Goal: Task Accomplishment & Management: Use online tool/utility

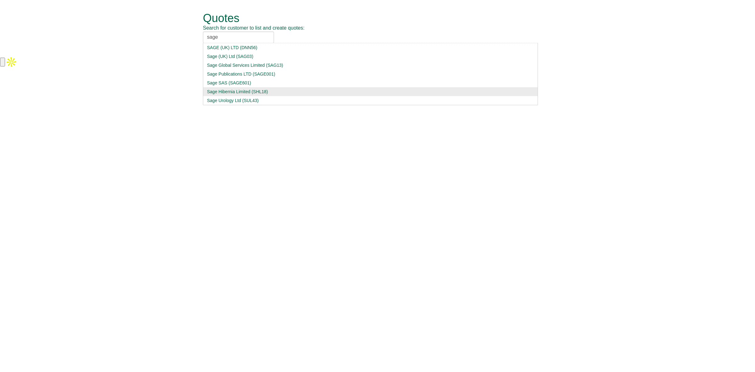
type input "sage"
click at [232, 89] on div "Sage Hibernia Limited (SHL18)" at bounding box center [370, 91] width 327 height 6
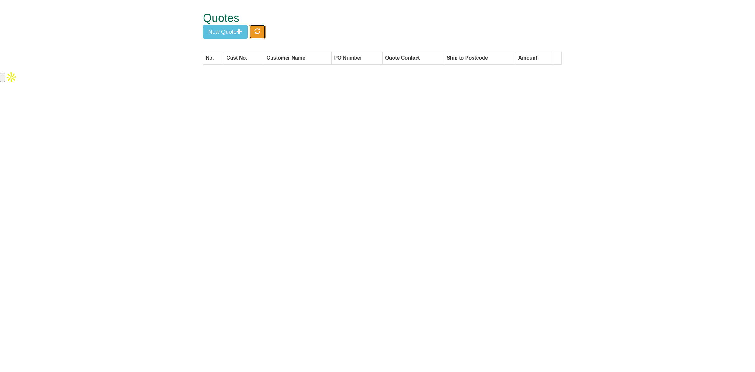
click at [263, 34] on button "button" at bounding box center [257, 32] width 16 height 14
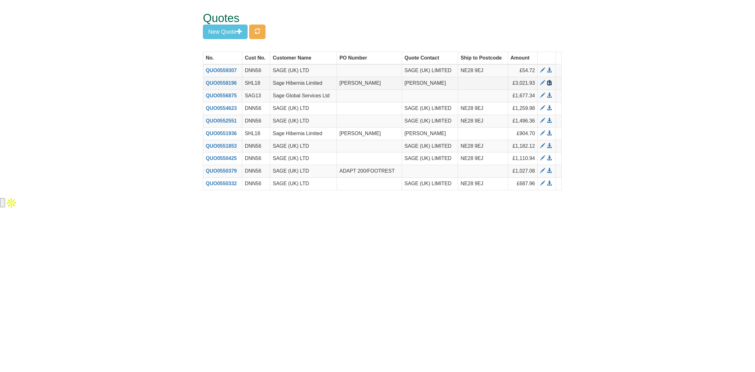
click at [547, 82] on span at bounding box center [549, 82] width 5 height 5
click at [540, 83] on span at bounding box center [542, 82] width 5 height 5
click at [260, 32] on span "button" at bounding box center [258, 31] width 6 height 6
click at [548, 83] on span at bounding box center [549, 82] width 5 height 5
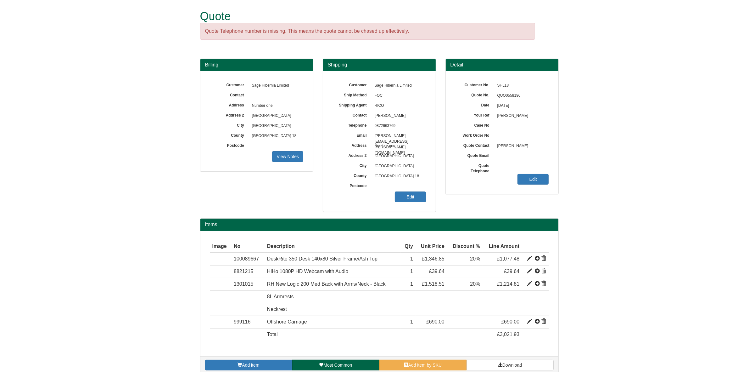
scroll to position [9, 0]
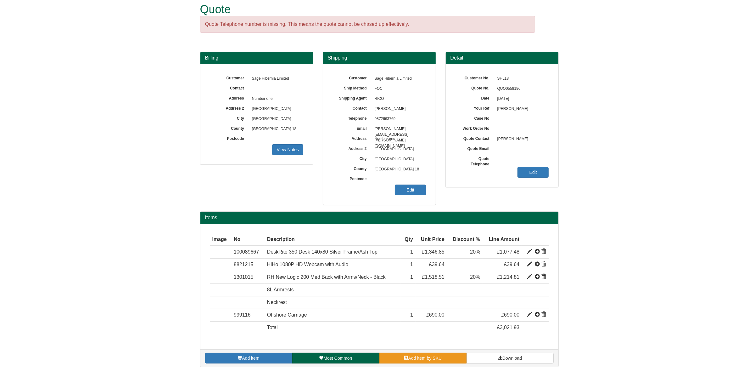
click at [404, 363] on link "Add item by SKU" at bounding box center [422, 357] width 87 height 11
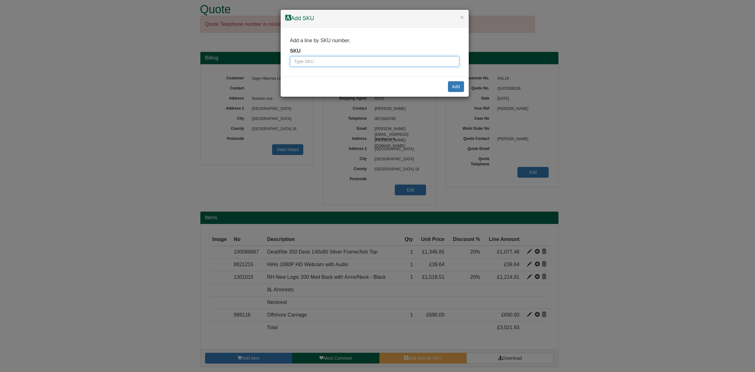
click at [364, 61] on input "text" at bounding box center [374, 61] width 169 height 11
type input "8814007"
click at [458, 87] on button "Add" at bounding box center [456, 86] width 16 height 11
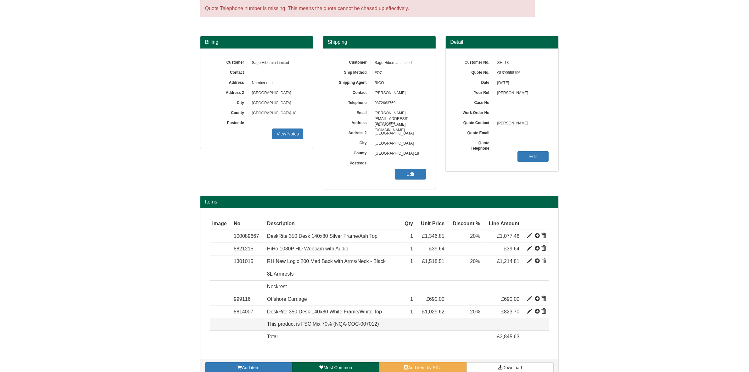
scroll to position [26, 0]
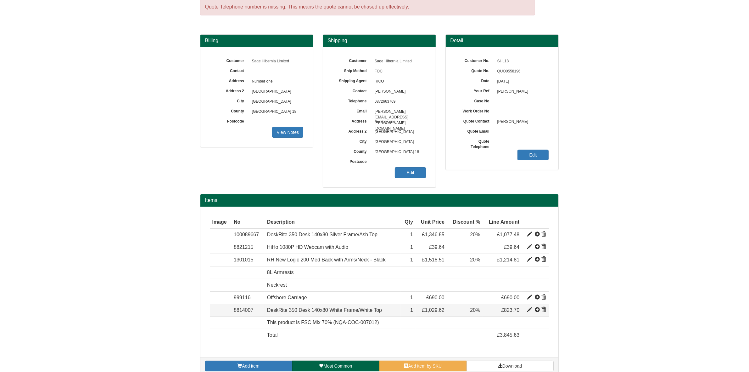
click at [529, 311] on span at bounding box center [529, 309] width 5 height 5
type input "DeskRite 350 Desk 140x80 White Frame/White Top"
type input "193.85"
type input "890.95"
type input "1029.62"
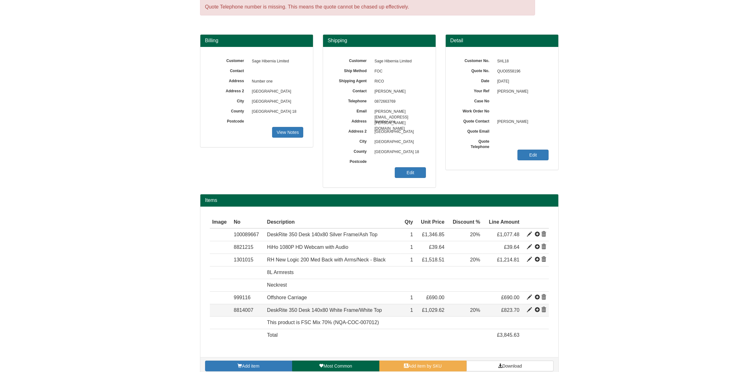
type input "1"
type input "20.00"
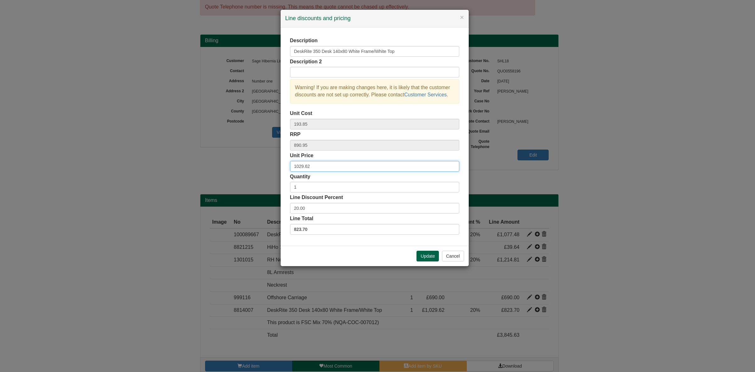
drag, startPoint x: 316, startPoint y: 167, endPoint x: 284, endPoint y: 164, distance: 32.9
click at [284, 164] on div "Description DeskRite 350 Desk 140x80 White Frame/White Top Description 2 Warnin…" at bounding box center [375, 137] width 188 height 218
click at [449, 254] on button "Cancel" at bounding box center [453, 255] width 22 height 11
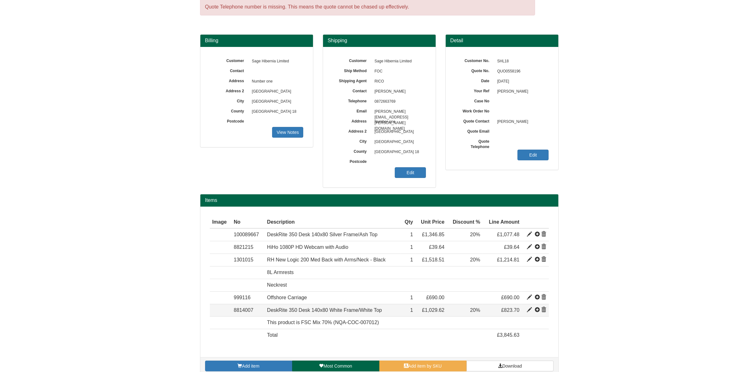
click at [527, 309] on span at bounding box center [529, 309] width 5 height 5
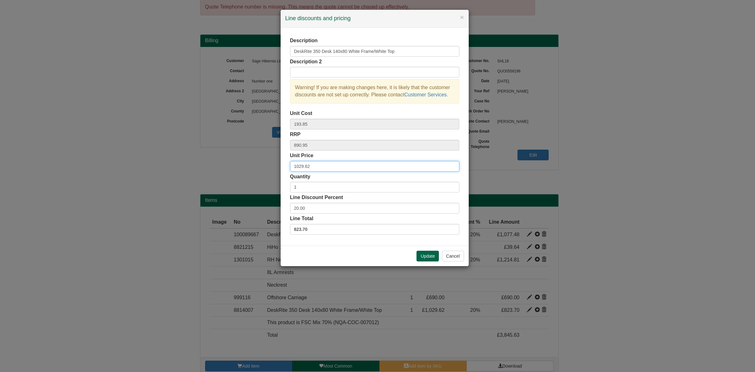
drag, startPoint x: 329, startPoint y: 162, endPoint x: 149, endPoint y: 188, distance: 182.2
click at [149, 188] on div "× Line discounts and pricing Description DeskRite 350 Desk 140x80 White Frame/W…" at bounding box center [377, 186] width 755 height 372
type input "1346.85"
click at [425, 256] on button "Update" at bounding box center [428, 255] width 22 height 11
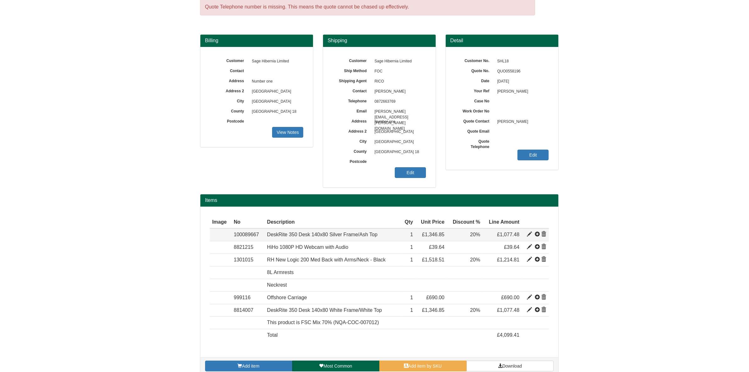
click at [544, 235] on span at bounding box center [544, 234] width 5 height 5
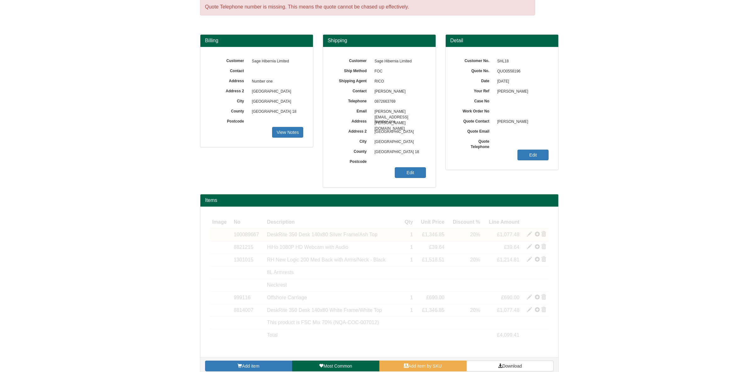
scroll to position [24, 0]
